Goal: Information Seeking & Learning: Learn about a topic

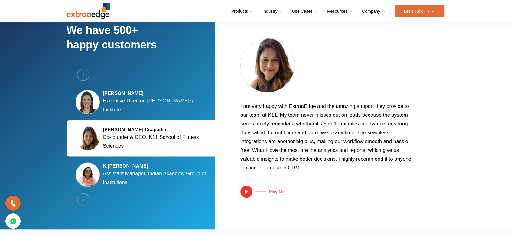
scroll to position [1149, 0]
click at [81, 201] on button "Next" at bounding box center [83, 199] width 12 height 12
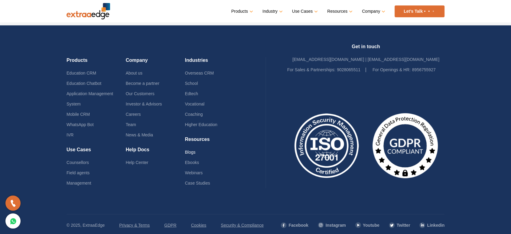
scroll to position [1475, 0]
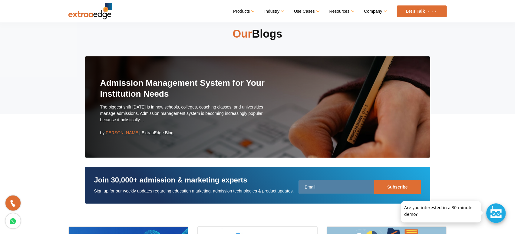
scroll to position [34, 0]
